Goal: Find specific page/section: Find specific page/section

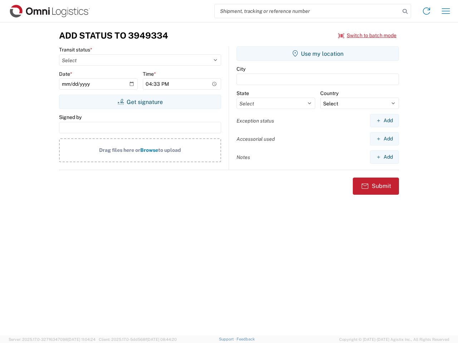
click at [307, 11] on input "search" at bounding box center [307, 11] width 185 height 14
click at [405, 11] on icon at bounding box center [405, 11] width 10 height 10
click at [426, 11] on icon at bounding box center [426, 10] width 11 height 11
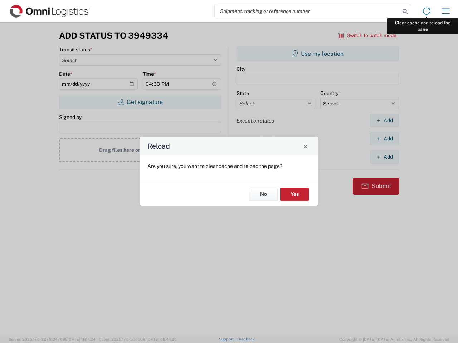
click at [446, 11] on div "Reload Are you sure, you want to clear cache and reload the page? No Yes" at bounding box center [229, 171] width 458 height 343
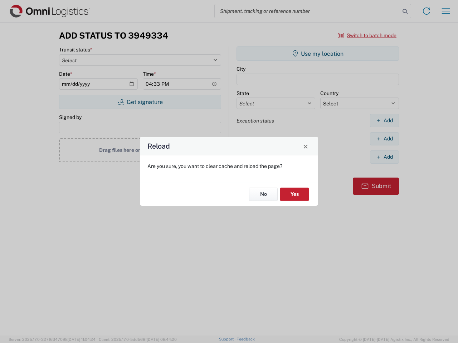
click at [367, 35] on div "Reload Are you sure, you want to clear cache and reload the page? No Yes" at bounding box center [229, 171] width 458 height 343
click at [140, 102] on div "Reload Are you sure, you want to clear cache and reload the page? No Yes" at bounding box center [229, 171] width 458 height 343
click at [318, 54] on div "Reload Are you sure, you want to clear cache and reload the page? No Yes" at bounding box center [229, 171] width 458 height 343
click at [384, 121] on div "Reload Are you sure, you want to clear cache and reload the page? No Yes" at bounding box center [229, 171] width 458 height 343
click at [384, 139] on div "Reload Are you sure, you want to clear cache and reload the page? No Yes" at bounding box center [229, 171] width 458 height 343
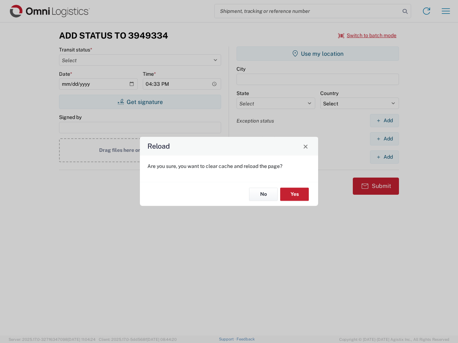
click at [384, 157] on div "Reload Are you sure, you want to clear cache and reload the page? No Yes" at bounding box center [229, 171] width 458 height 343
